Goal: Task Accomplishment & Management: Manage account settings

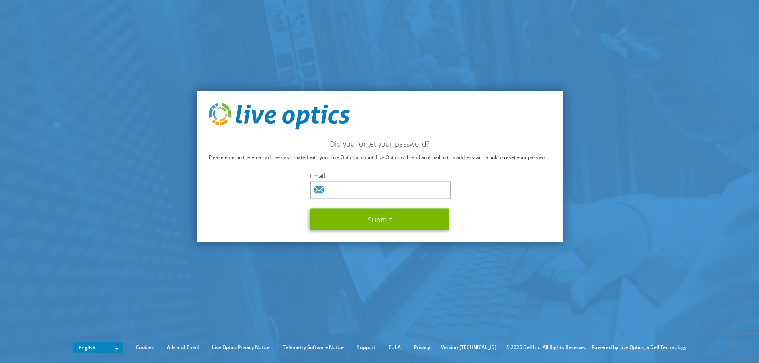
click at [371, 199] on div "Email Submit" at bounding box center [380, 200] width 140 height 59
click at [370, 193] on input "text" at bounding box center [380, 189] width 141 height 17
type input "[EMAIL_ADDRESS][DOMAIN_NAME]"
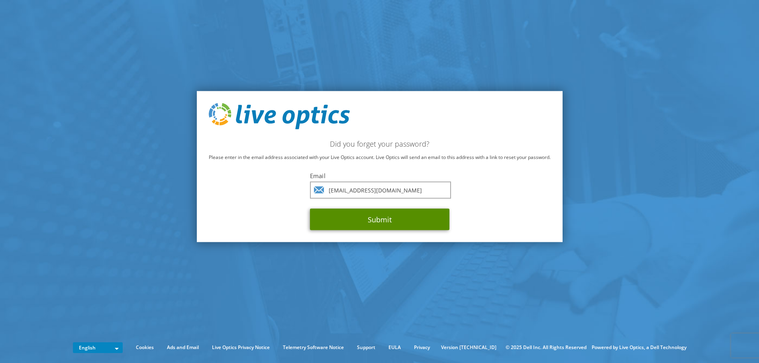
click at [383, 217] on button "Submit" at bounding box center [380, 219] width 140 height 22
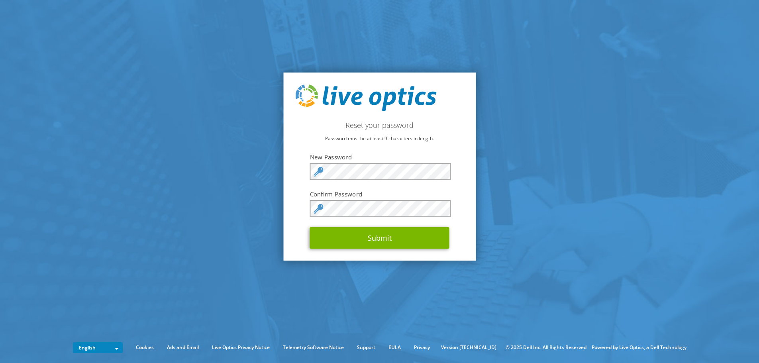
click at [354, 163] on form "New Password Confirm Password Submit" at bounding box center [380, 201] width 140 height 96
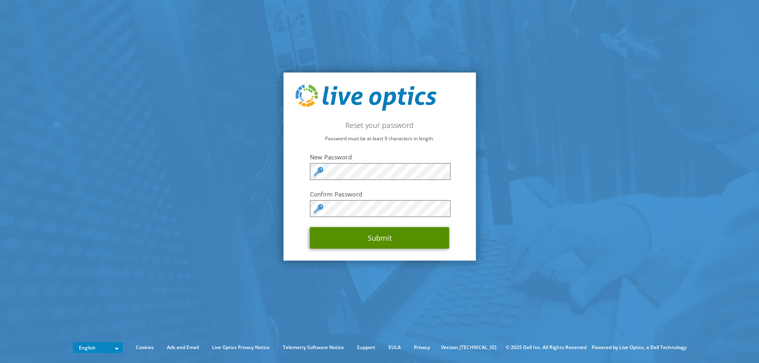
click at [317, 241] on button "Submit" at bounding box center [380, 238] width 140 height 22
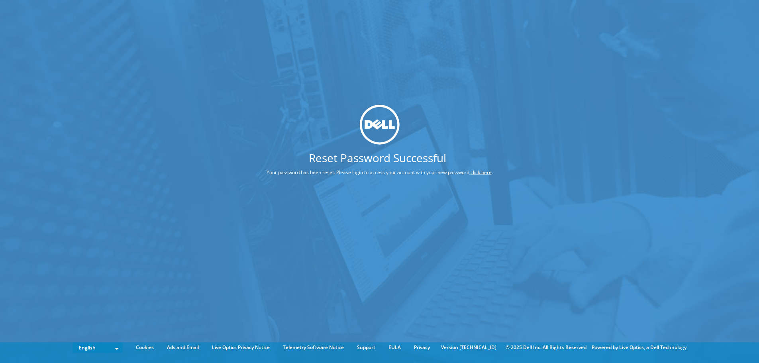
click at [482, 171] on link "click here" at bounding box center [481, 172] width 21 height 7
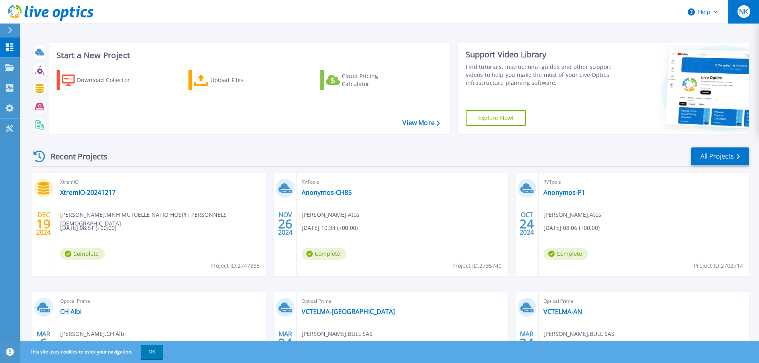
click at [751, 10] on button "NK" at bounding box center [743, 12] width 31 height 24
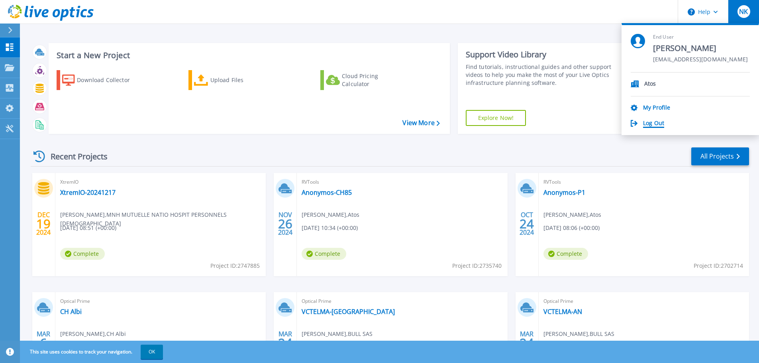
click at [661, 120] on link "Log Out" at bounding box center [653, 124] width 21 height 8
